Goal: Task Accomplishment & Management: Complete application form

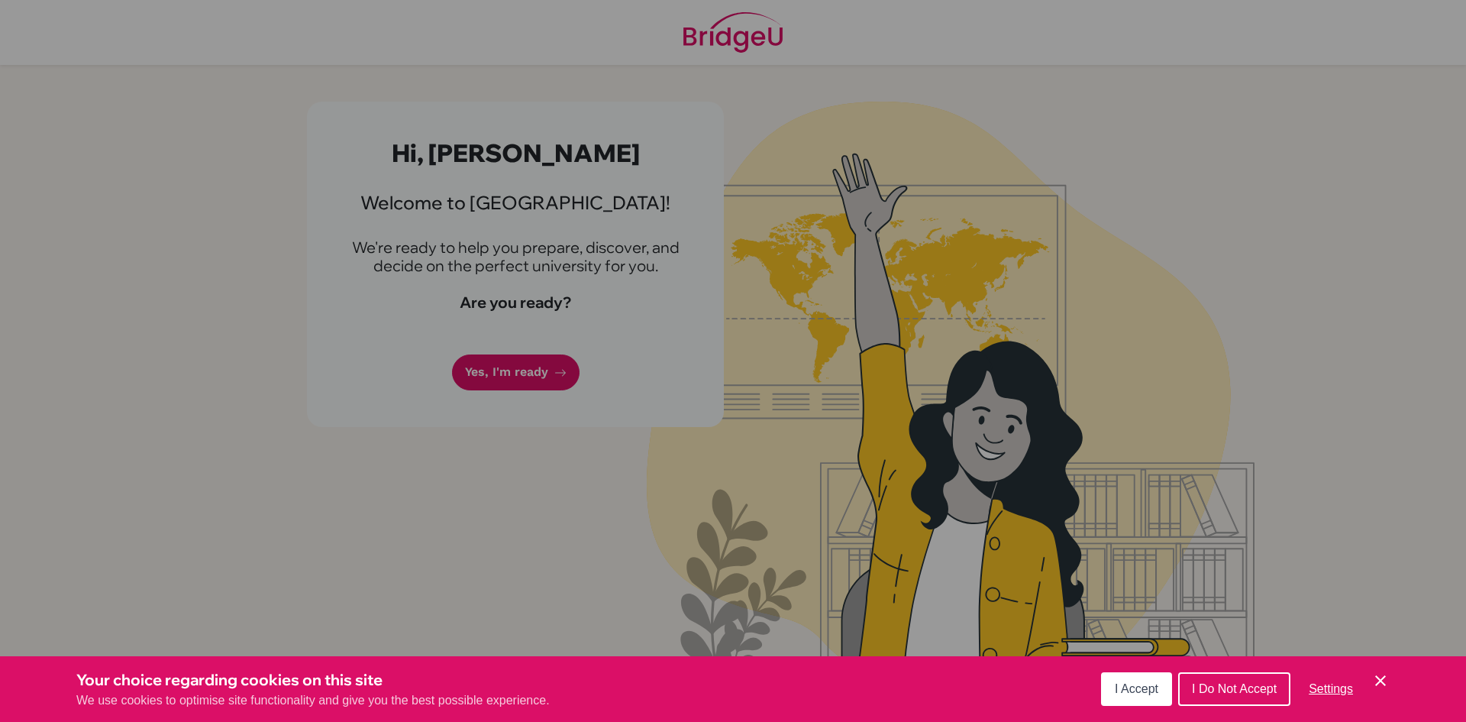
click at [1122, 689] on span "I Accept" at bounding box center [1137, 688] width 44 height 13
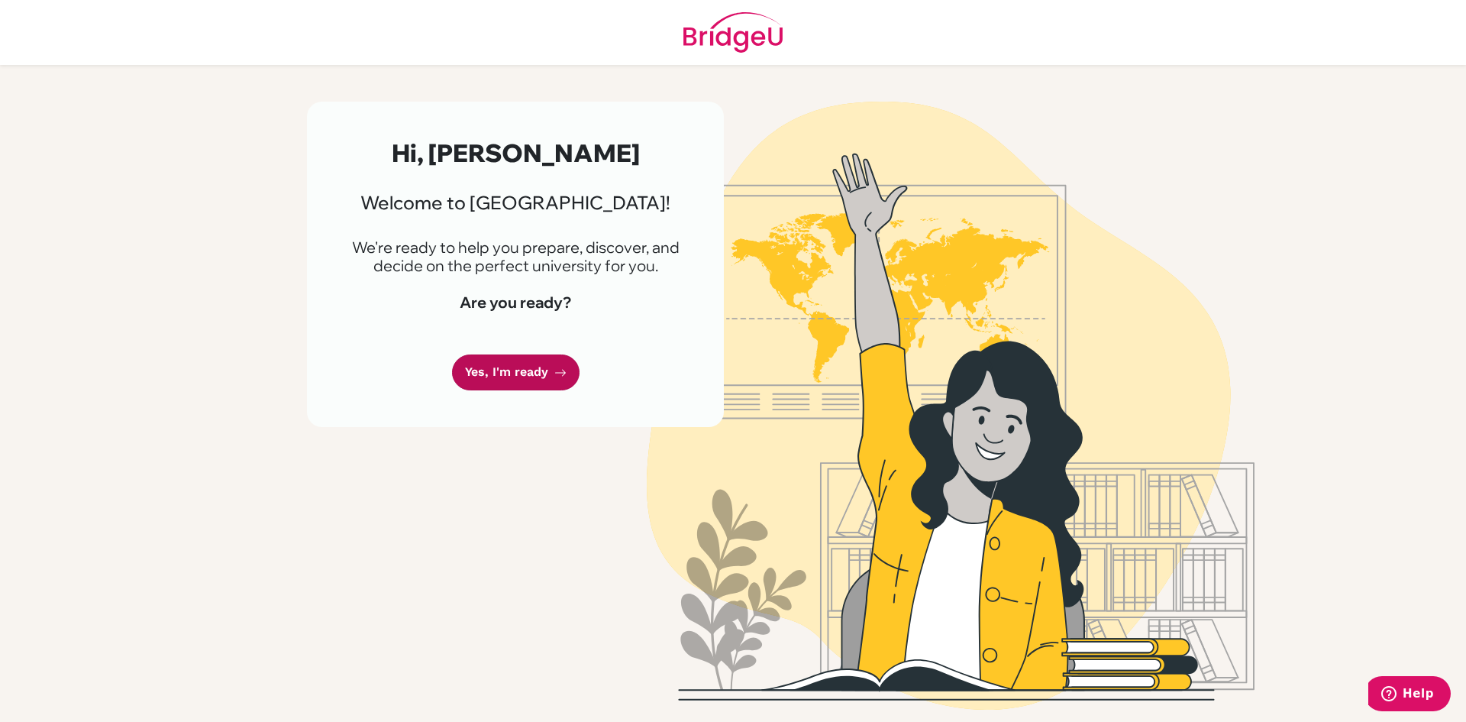
click at [546, 367] on link "Yes, I'm ready" at bounding box center [516, 372] width 128 height 36
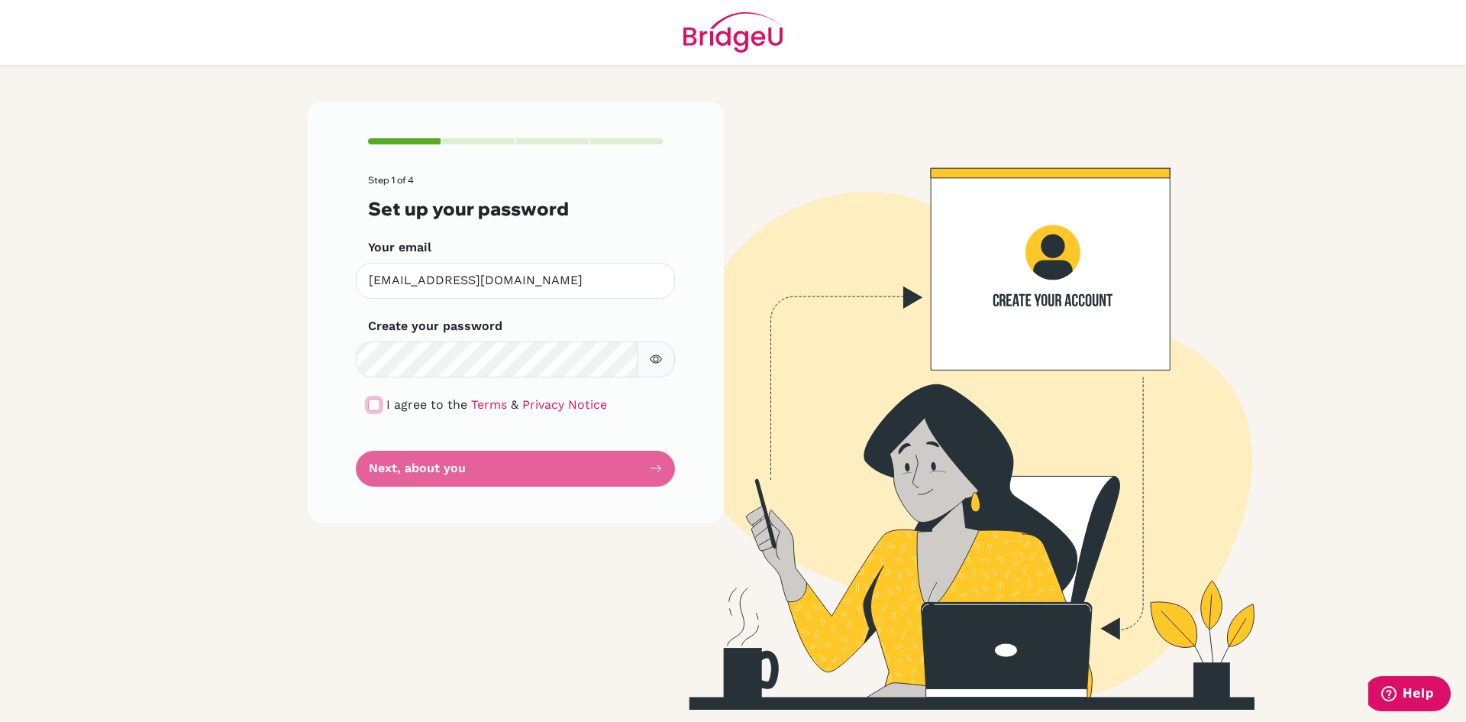
click at [380, 403] on div "I agree to the Terms & Privacy Notice" at bounding box center [515, 405] width 295 height 18
click at [367, 402] on div "Step 1 of 4 Set up your password Your email [EMAIL_ADDRESS][DOMAIN_NAME] Invali…" at bounding box center [515, 312] width 417 height 421
click at [369, 404] on input "checkbox" at bounding box center [374, 405] width 12 height 12
checkbox input "true"
click at [647, 365] on button "button" at bounding box center [656, 359] width 38 height 36
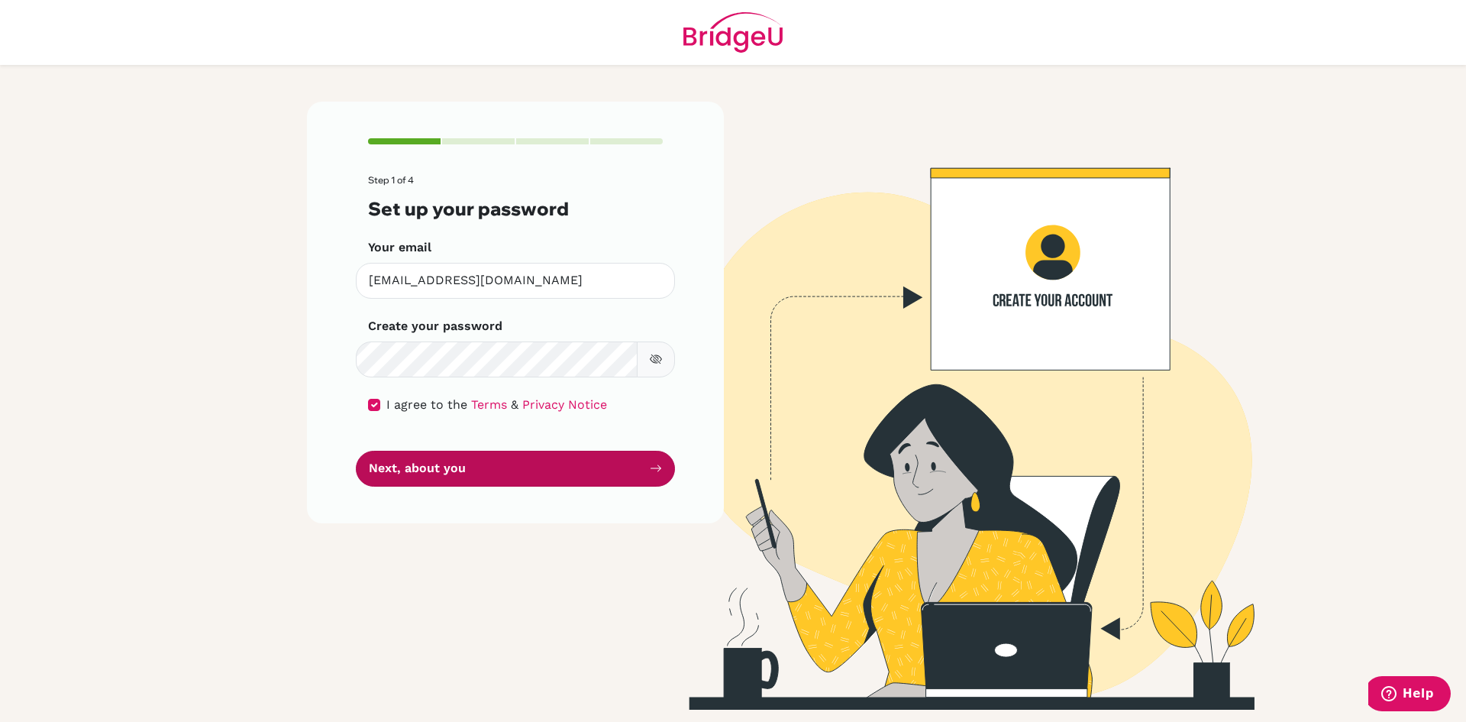
click at [451, 474] on button "Next, about you" at bounding box center [515, 468] width 319 height 36
